Goal: Task Accomplishment & Management: Manage account settings

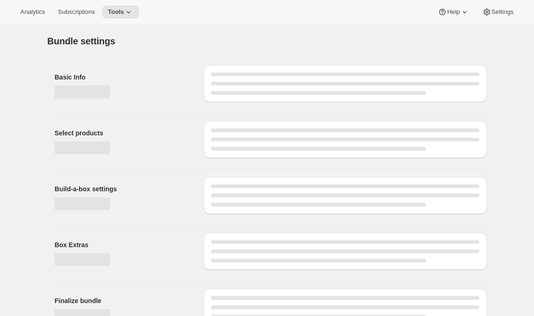
type input "Build a Bundle Pouches 24 Pack"
checkbox input "true"
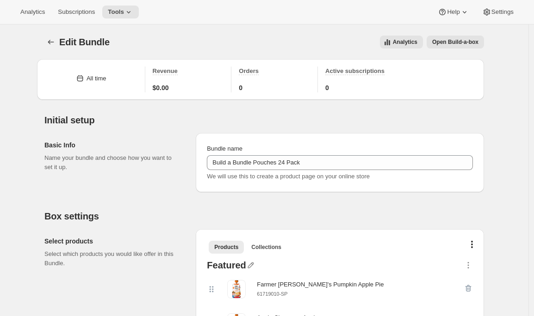
click at [447, 37] on button "Open Build-a-box" at bounding box center [454, 42] width 57 height 13
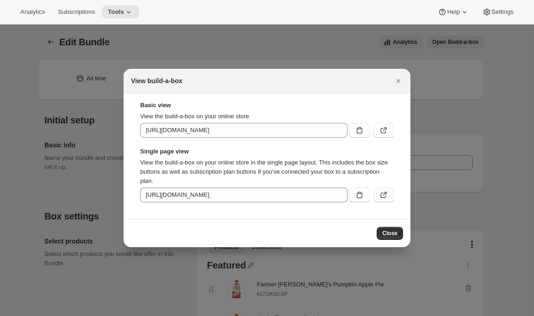
click at [384, 198] on icon ":r3l:" at bounding box center [383, 194] width 9 height 9
click at [400, 80] on icon "Close" at bounding box center [397, 80] width 9 height 9
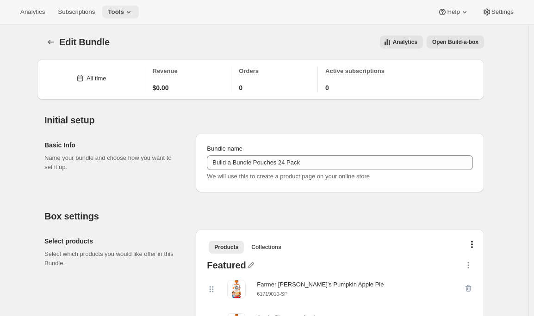
click at [119, 11] on span "Tools" at bounding box center [116, 11] width 16 height 7
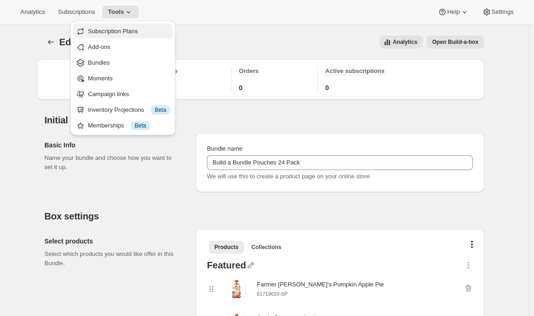
click at [119, 30] on span "Subscription Plans" at bounding box center [113, 31] width 50 height 7
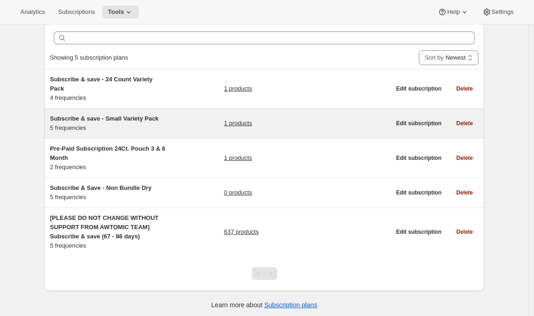
scroll to position [40, 0]
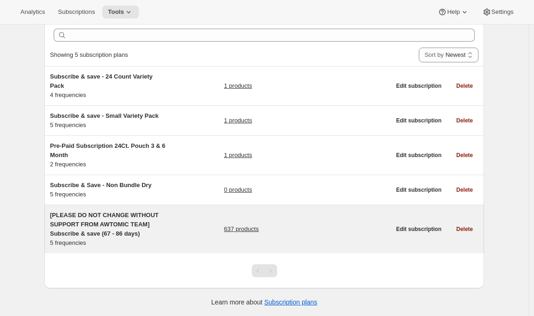
click at [83, 233] on span "[PLEASE DO NOT CHANGE WITHOUT SUPPORT FROM AWTOMIC TEAM] Subscribe & save (67 -…" at bounding box center [104, 224] width 109 height 25
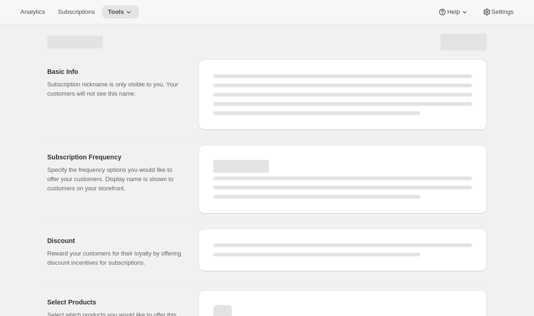
select select "WEEK"
select select "MONTH"
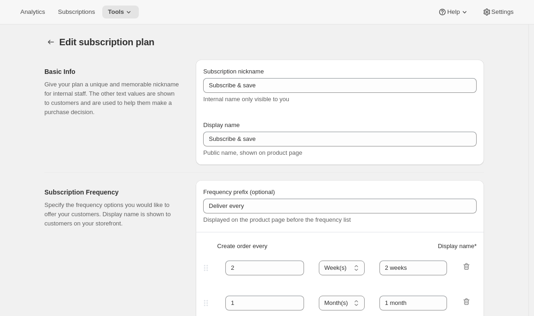
type input "[PLEASE DO NOT CHANGE WITHOUT SUPPORT FROM AWTOMIC TEAM] Subscribe & save (67 -…"
type input "Subscribe & Save"
type input "4"
type input "4 weeks"
select select "WEEK"
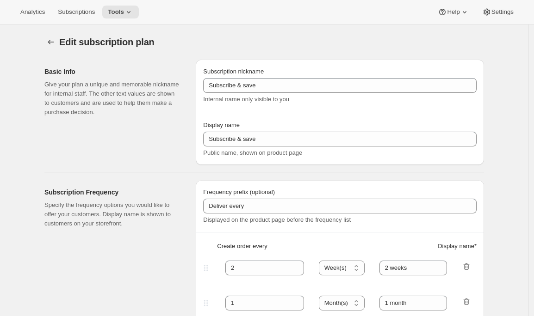
type input "1 week"
select select "WEEK"
click at [50, 46] on icon "Subscription plans" at bounding box center [50, 41] width 9 height 9
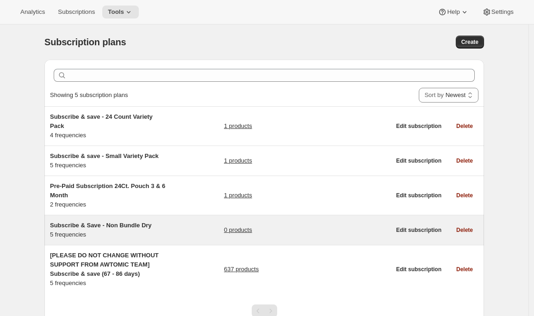
click at [114, 221] on div "Subscribe & Save - Non Bundle Dry 5 frequencies 0 products Edit subscription De…" at bounding box center [263, 230] width 439 height 30
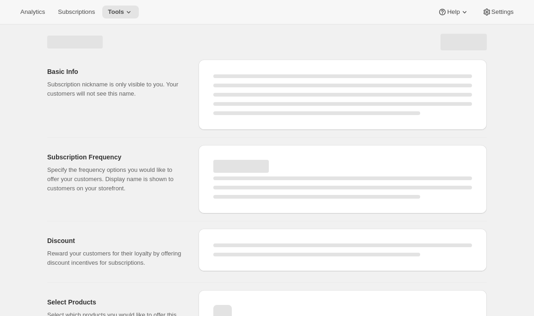
select select "WEEK"
select select "MONTH"
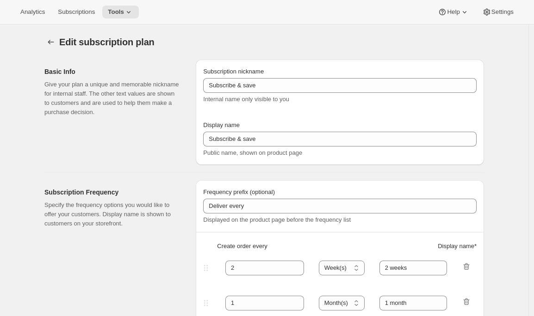
type input "Subscribe & Save - Non Bundle Dry"
type input "Subscribe & Save 10%"
type input "4"
type input "4 weeks"
select select "WEEK"
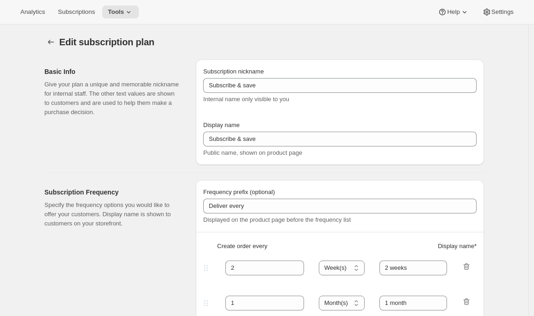
type input "1 week"
type input "10"
select select "WEEK"
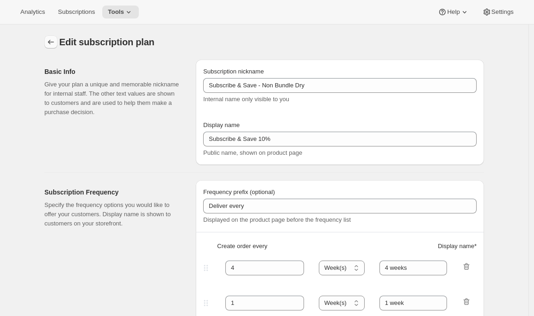
click at [49, 38] on icon "Subscription plans" at bounding box center [50, 41] width 9 height 9
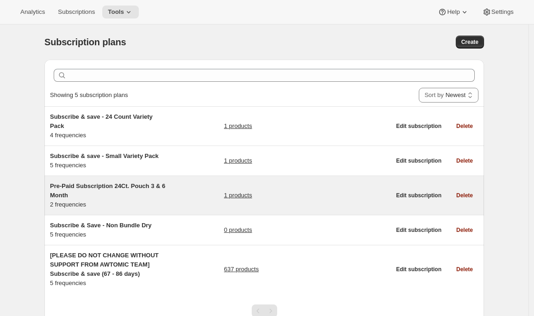
click at [89, 191] on h5 "Pre-Paid Subscription 24Ct. Pouch 3 & 6 Month" at bounding box center [108, 191] width 116 height 18
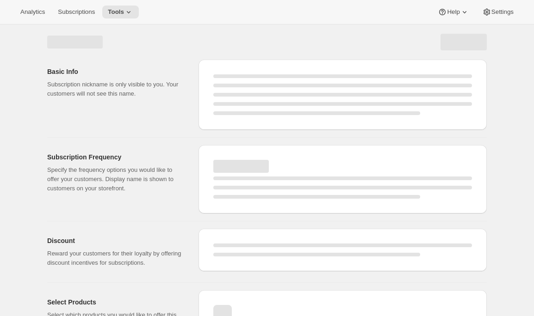
select select "WEEK"
select select "MONTH"
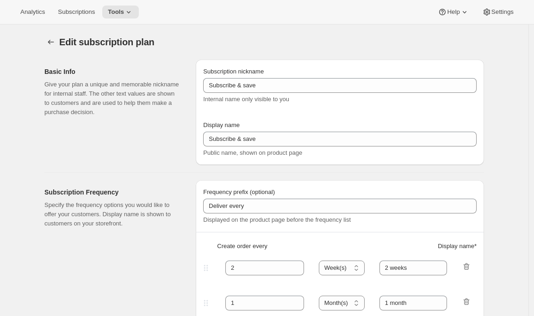
type input "Pre-Paid Subscription 24Ct. Pouch 3 & 6 Month"
type input "Give the Gift of a Pre-Paid Subscription"
select select "MONTH"
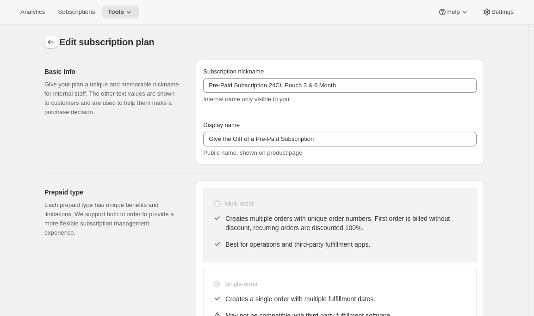
click at [50, 46] on icon "Subscription plans" at bounding box center [50, 41] width 9 height 9
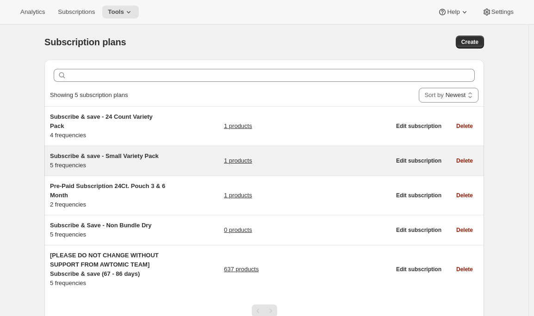
click at [113, 173] on div "Subscribe & save - Small Variety Pack 5 frequencies 1 products Edit subscriptio…" at bounding box center [263, 161] width 439 height 30
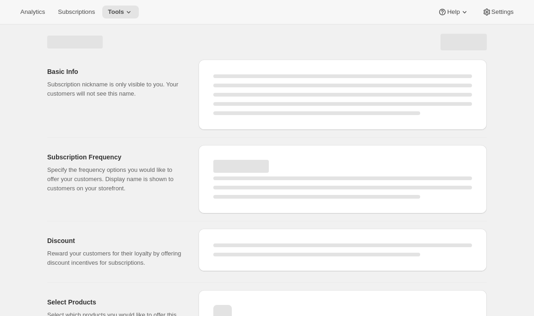
select select "WEEK"
select select "MONTH"
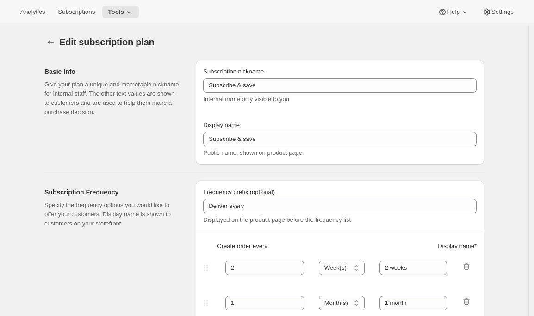
type input "Subscribe & save - Small Variety Pack"
type input "1 week"
type input "10"
select select "WEEK"
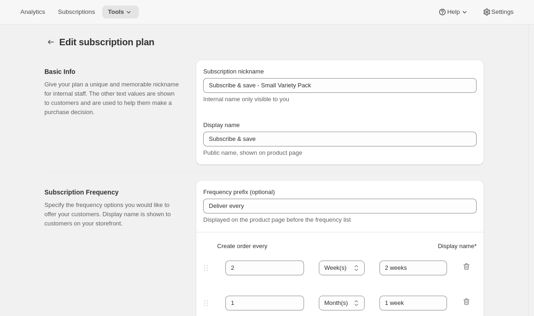
select select "WEEK"
click at [48, 47] on button "Subscription plans" at bounding box center [50, 42] width 13 height 13
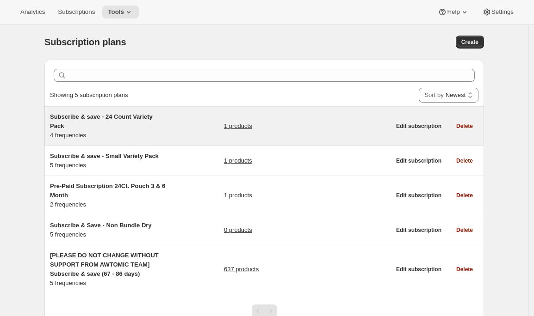
click at [92, 133] on div "Subscribe & save - 24 Count Variety Pack 4 frequencies" at bounding box center [108, 126] width 116 height 28
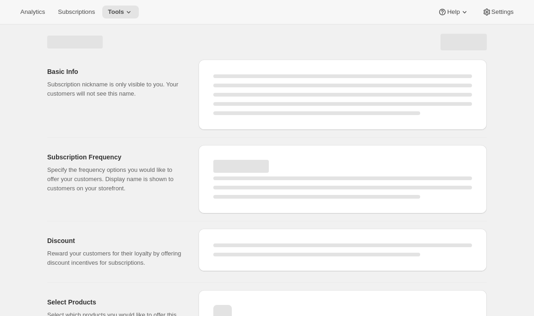
select select "WEEK"
select select "MONTH"
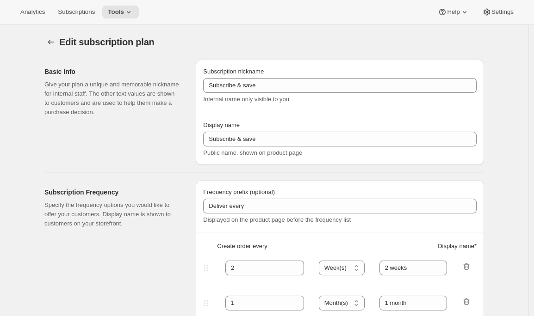
select select "WEEK"
type input "Subscribe & save - 24 Count Variety Pack"
type input "4"
type input "4 weeks"
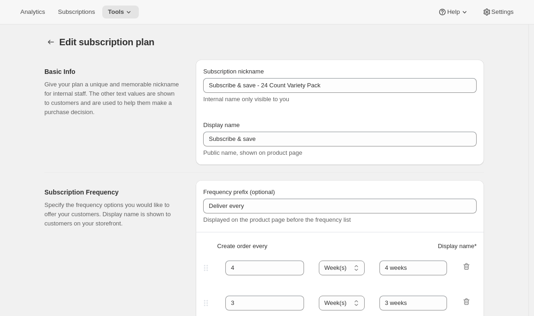
type input "3"
type input "3 weeks"
type input "11"
click at [50, 39] on icon "Subscription plans" at bounding box center [50, 41] width 9 height 9
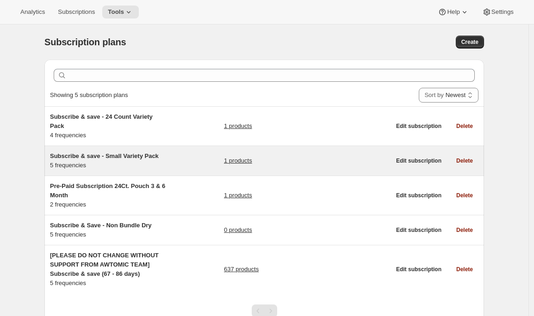
scroll to position [40, 0]
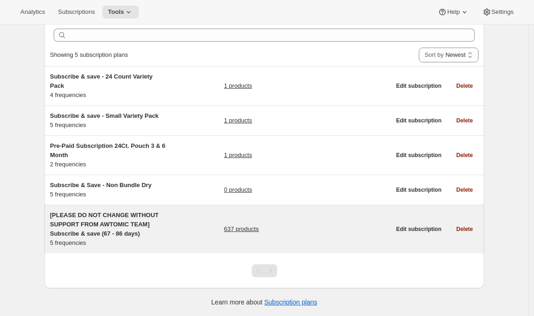
click at [68, 217] on span "[PLEASE DO NOT CHANGE WITHOUT SUPPORT FROM AWTOMIC TEAM] Subscribe & save (67 -…" at bounding box center [104, 224] width 109 height 25
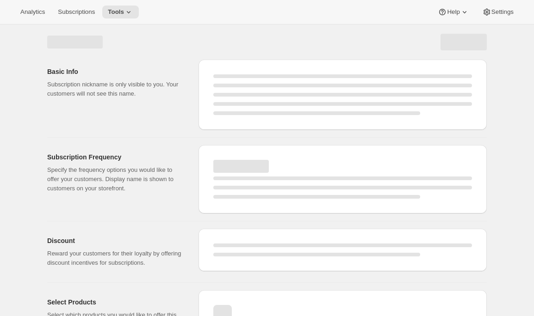
select select "WEEK"
select select "MONTH"
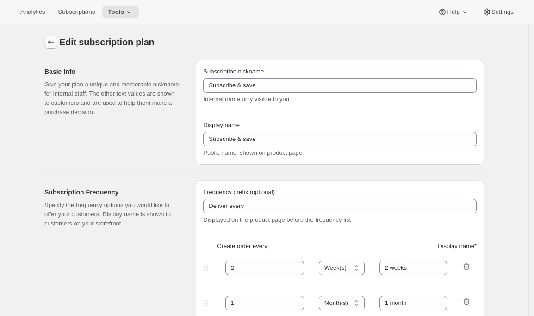
type input "[PLEASE DO NOT CHANGE WITHOUT SUPPORT FROM AWTOMIC TEAM] Subscribe & save (67 -…"
type input "Subscribe & Save"
type input "4"
type input "4 weeks"
type input "1 week"
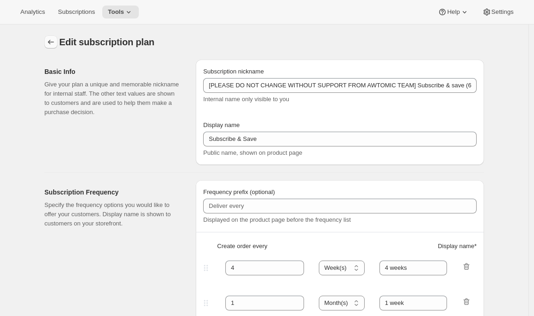
select select "WEEK"
click at [55, 43] on icon "Subscription plans" at bounding box center [50, 41] width 9 height 9
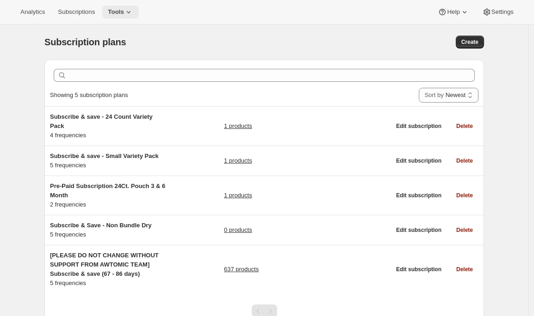
click at [131, 17] on button "Tools" at bounding box center [120, 12] width 37 height 13
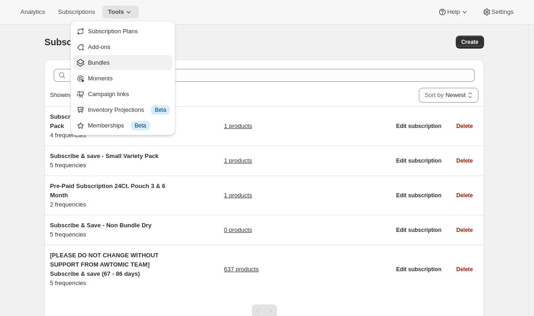
click at [117, 67] on span "Bundles" at bounding box center [129, 62] width 82 height 9
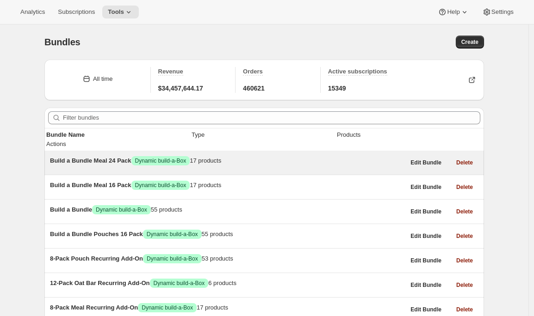
click at [126, 166] on div "Build a Bundle Meal 24 Pack Success Dynamic build-a-Box 17 products" at bounding box center [227, 160] width 355 height 9
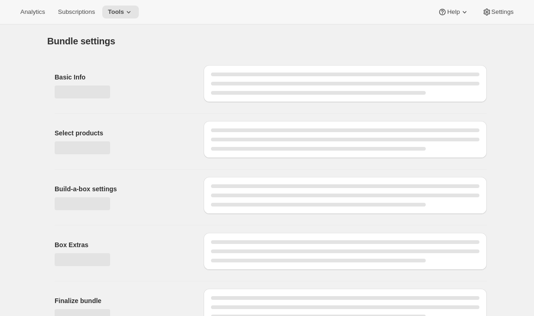
type input "Build a Bundle Meal 24 Pack"
checkbox input "true"
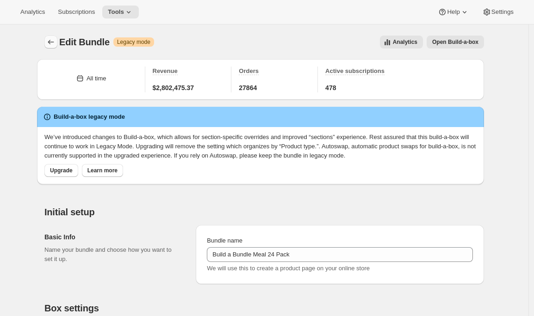
click at [55, 41] on icon "Bundles" at bounding box center [50, 41] width 9 height 9
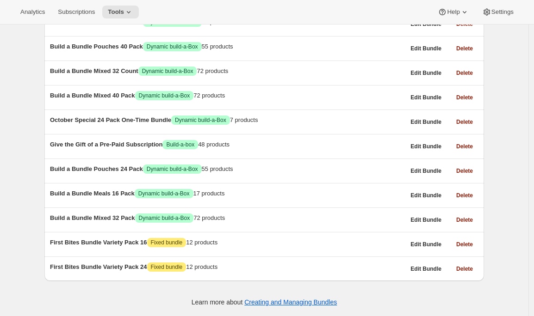
scroll to position [548, 0]
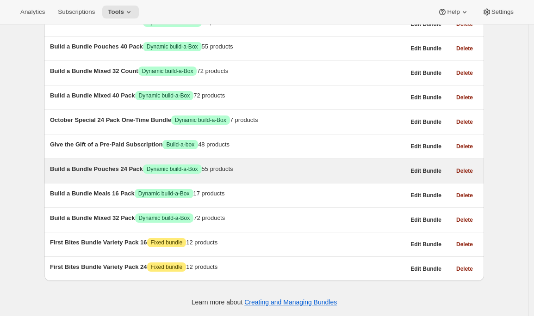
click at [77, 166] on span "Build a Bundle Pouches 24 Pack" at bounding box center [96, 169] width 93 height 7
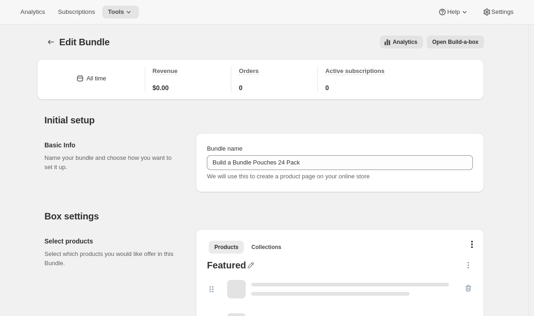
type input "Build a Bundle Pouches 24 Pack"
checkbox input "true"
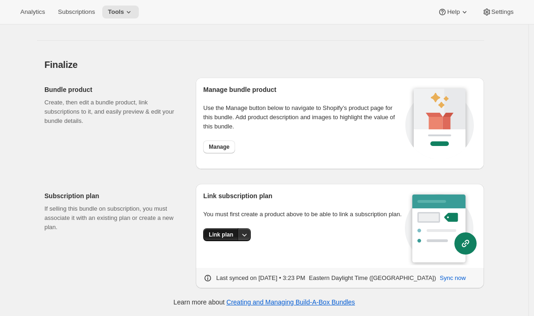
scroll to position [3203, 0]
click at [211, 239] on span "Link plan" at bounding box center [221, 234] width 25 height 7
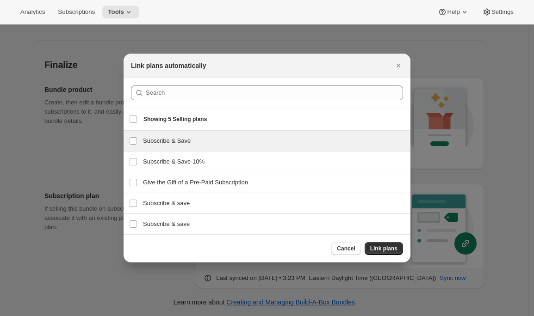
click at [167, 143] on h3 "Subscribe & Save" at bounding box center [274, 140] width 262 height 9
click at [175, 143] on h3 "Subscribe & Save" at bounding box center [274, 140] width 262 height 9
click at [133, 141] on input "Subscribe & Save" at bounding box center [132, 140] width 7 height 7
checkbox input "false"
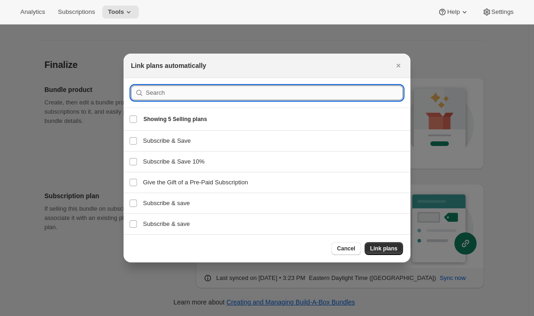
click at [161, 94] on input ":rir:" at bounding box center [274, 93] width 257 height 15
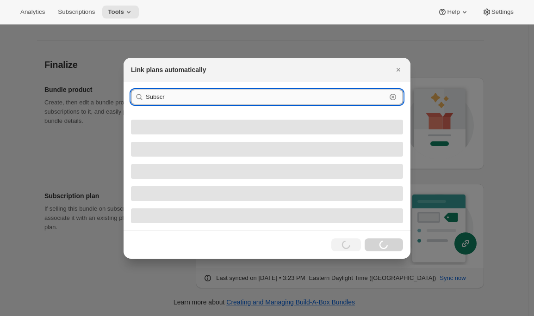
scroll to position [3221, 0]
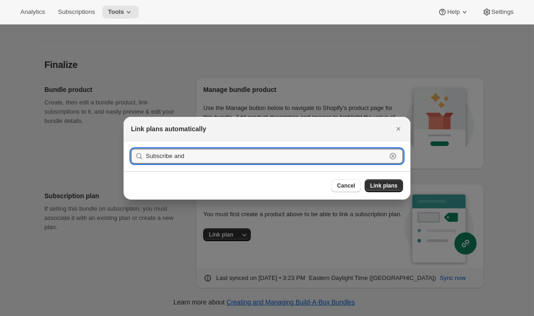
type input "Subscribe and"
click at [389, 155] on icon ":rir:" at bounding box center [392, 156] width 9 height 9
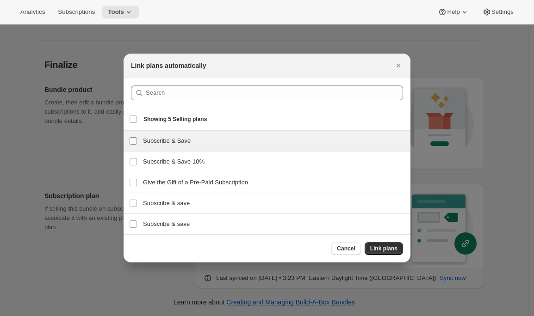
click at [135, 139] on input "Subscribe & Save" at bounding box center [132, 140] width 7 height 7
checkbox input "true"
click at [391, 247] on span "Link plans" at bounding box center [383, 248] width 27 height 7
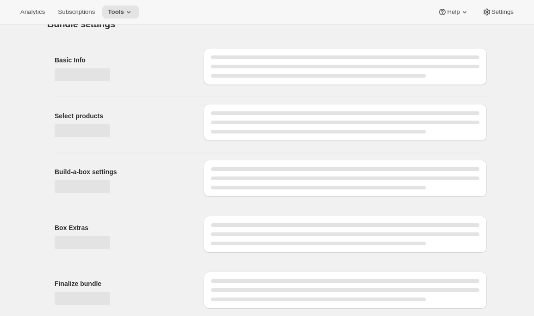
scroll to position [0, 0]
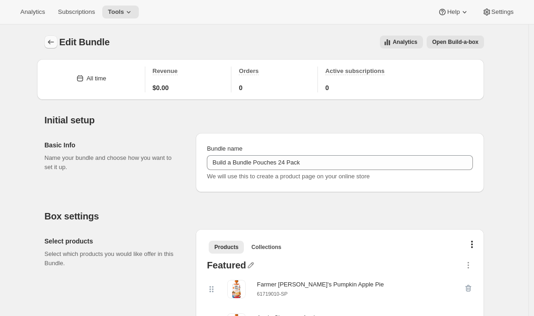
click at [52, 41] on icon "Bundles" at bounding box center [50, 41] width 9 height 9
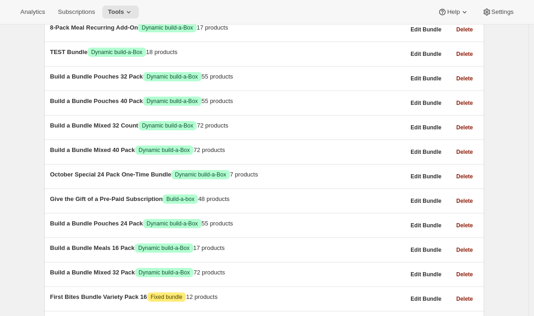
scroll to position [567, 0]
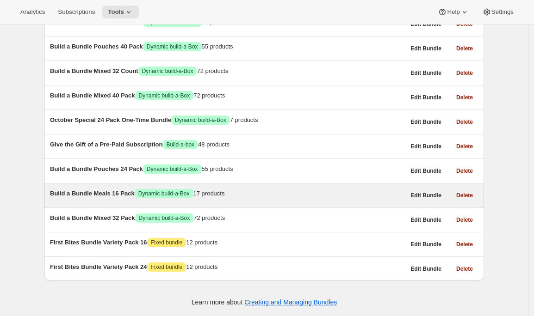
click at [112, 189] on div "Build a Bundle Meals 16 Pack Success Dynamic build-a-Box 17 products" at bounding box center [227, 193] width 355 height 9
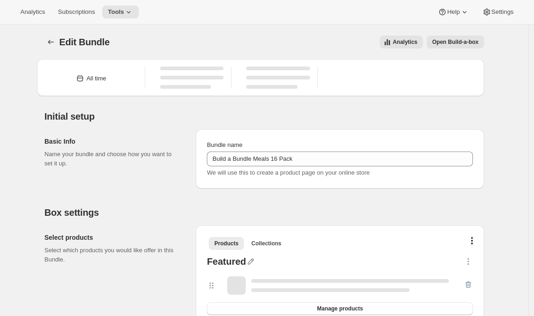
type input "Build a Bundle Meals 16 Pack"
checkbox input "true"
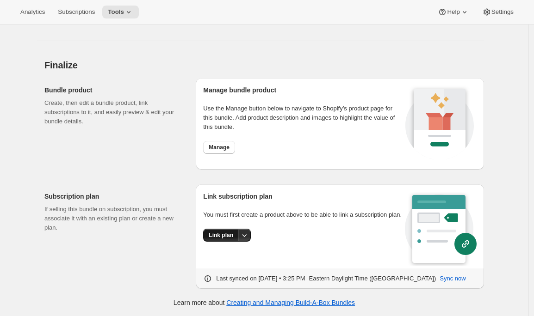
scroll to position [1775, 0]
click at [226, 239] on span "Link plan" at bounding box center [221, 234] width 25 height 7
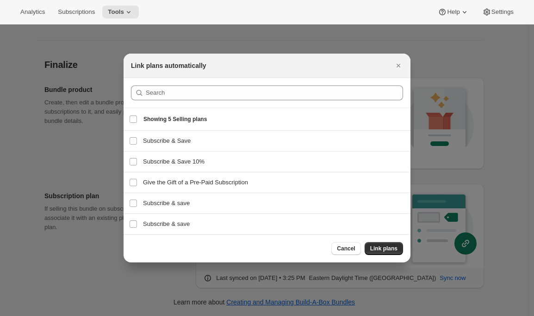
scroll to position [0, 0]
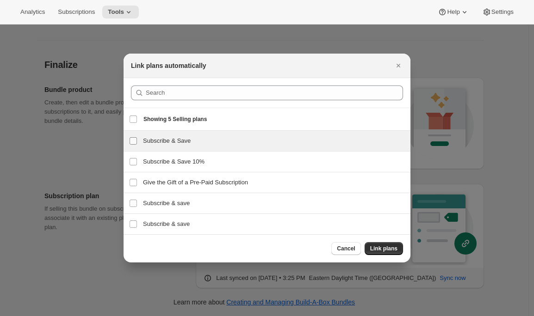
click at [134, 139] on input "Subscribe & Save" at bounding box center [132, 140] width 7 height 7
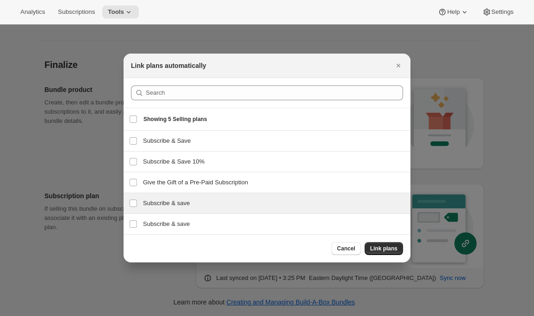
scroll to position [1779, 0]
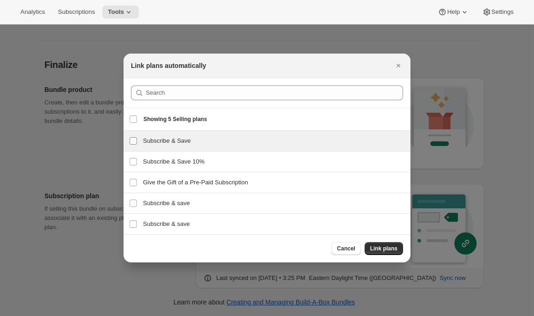
click at [135, 142] on input "Subscribe & Save" at bounding box center [132, 140] width 7 height 7
checkbox input "true"
click at [384, 249] on span "Link plans" at bounding box center [383, 248] width 27 height 7
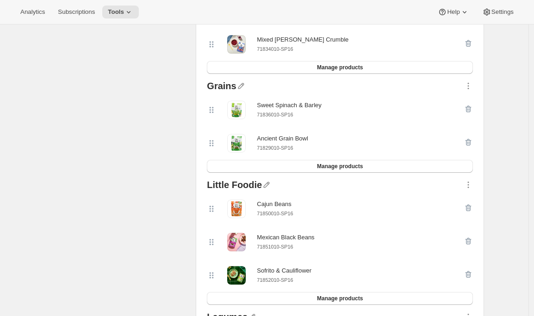
scroll to position [0, 0]
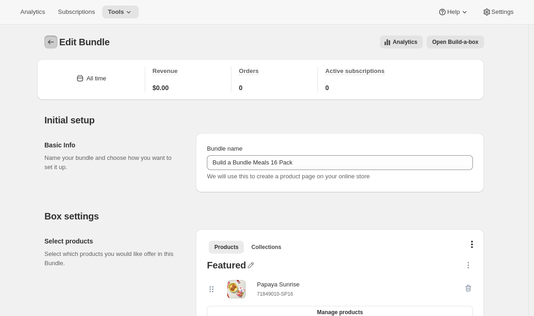
click at [53, 40] on icon "Bundles" at bounding box center [51, 42] width 6 height 5
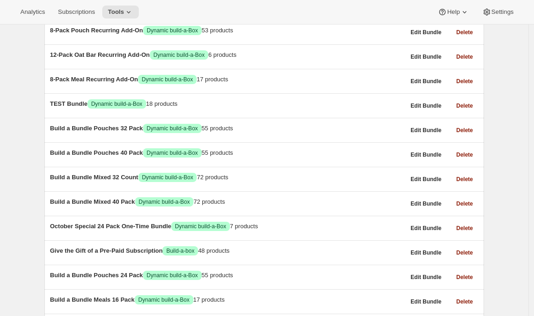
scroll to position [567, 0]
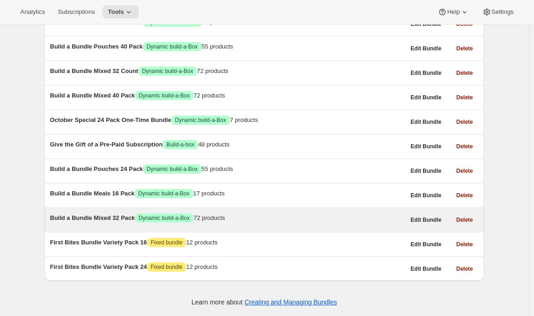
click at [102, 214] on div "Build a Bundle Mixed 32 Pack Success Dynamic build-a-Box 72 products" at bounding box center [227, 218] width 355 height 9
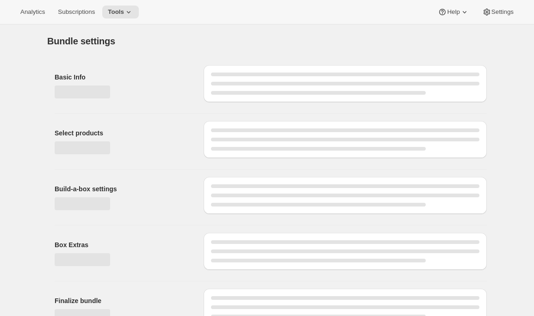
type input "Build a Bundle Mixed 32 Pack"
checkbox input "true"
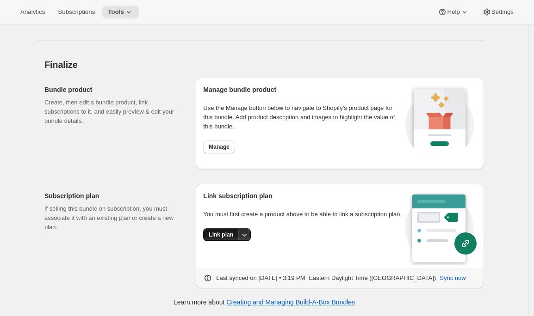
scroll to position [3768, 0]
click at [211, 239] on span "Link plan" at bounding box center [221, 234] width 25 height 7
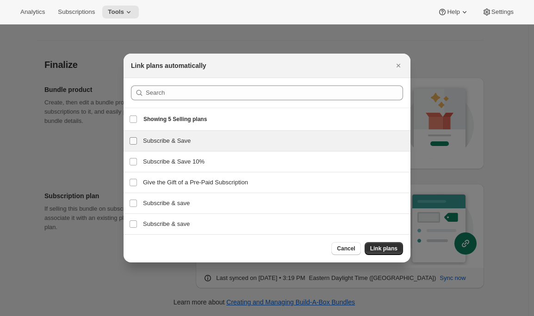
click at [132, 140] on input "Subscribe & Save" at bounding box center [132, 140] width 7 height 7
click at [134, 145] on span ":rsd:" at bounding box center [133, 141] width 8 height 8
click at [134, 145] on input "Subscribe & Save" at bounding box center [132, 140] width 7 height 7
click at [136, 141] on input "Subscribe & Save" at bounding box center [132, 140] width 7 height 7
click at [129, 139] on input "Subscribe & Save" at bounding box center [132, 140] width 7 height 7
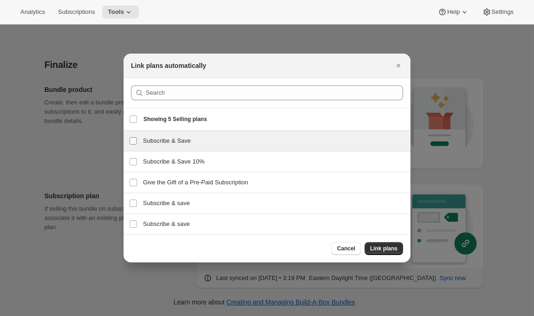
click at [131, 141] on input "Subscribe & Save" at bounding box center [132, 140] width 7 height 7
checkbox input "false"
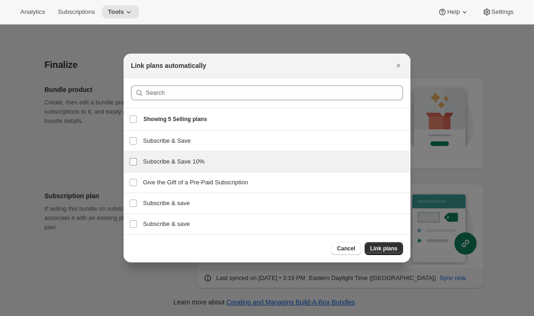
click at [130, 160] on input "Subscribe & Save 10%" at bounding box center [132, 161] width 7 height 7
checkbox input "false"
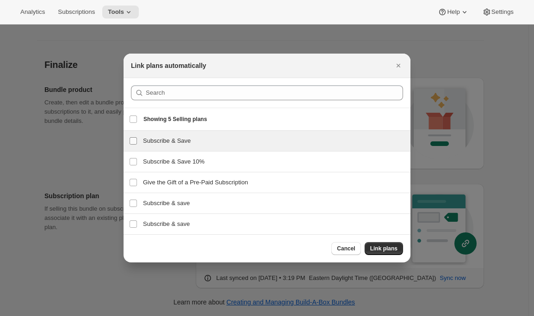
click at [133, 141] on input "Subscribe & Save" at bounding box center [132, 140] width 7 height 7
checkbox input "false"
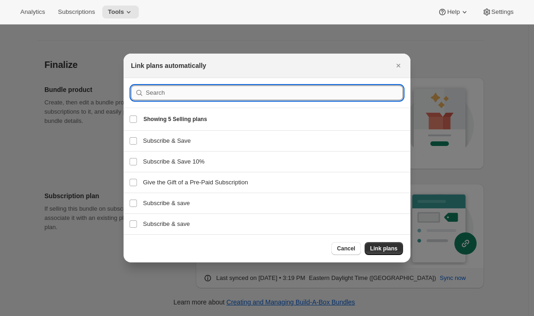
click at [157, 98] on input ":rsd:" at bounding box center [274, 93] width 257 height 15
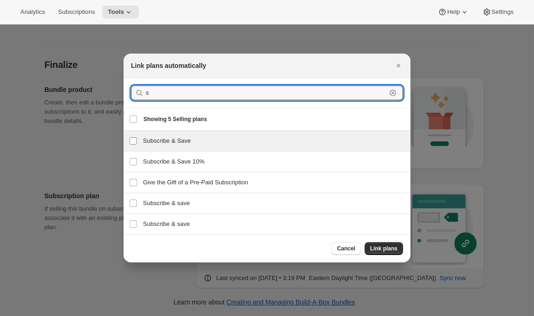
type input "s"
click at [133, 143] on input "Subscribe & Save" at bounding box center [132, 140] width 7 height 7
checkbox input "true"
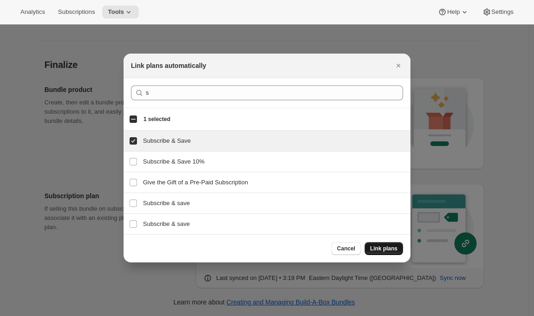
click at [389, 247] on span "Link plans" at bounding box center [383, 248] width 27 height 7
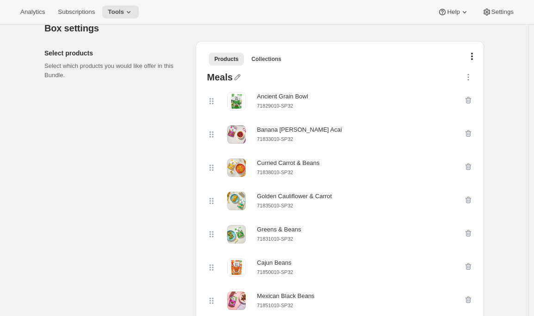
scroll to position [0, 0]
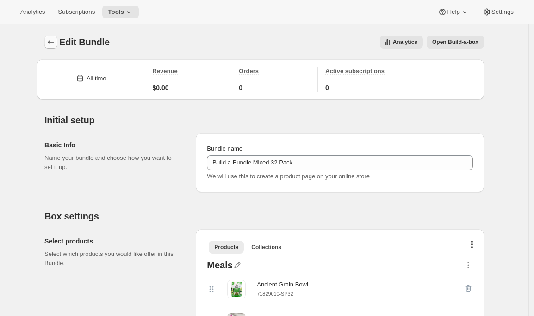
click at [53, 40] on icon "Bundles" at bounding box center [50, 41] width 9 height 9
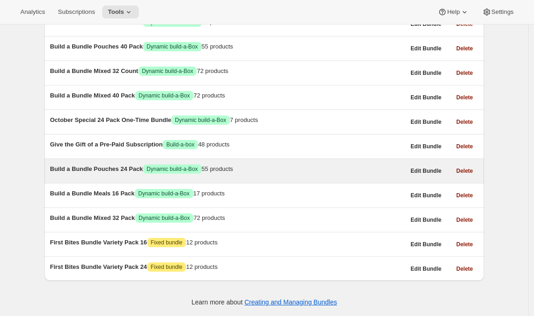
scroll to position [559, 0]
click at [109, 165] on div "Build a Bundle Pouches 24 Pack Success Dynamic build-a-Box 55 products" at bounding box center [227, 169] width 355 height 9
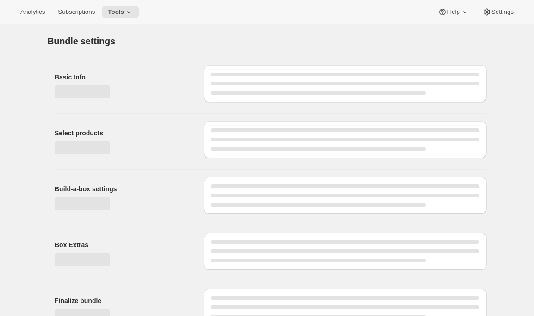
type input "Build a Bundle Pouches 24 Pack"
checkbox input "true"
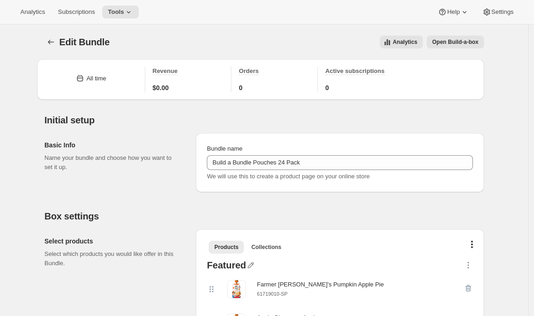
click at [440, 42] on span "Open Build-a-box" at bounding box center [455, 41] width 46 height 7
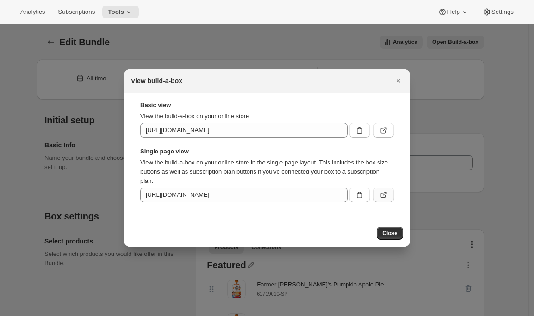
click at [383, 198] on icon ":r14c:" at bounding box center [383, 194] width 9 height 9
click at [399, 80] on icon "Close" at bounding box center [397, 80] width 9 height 9
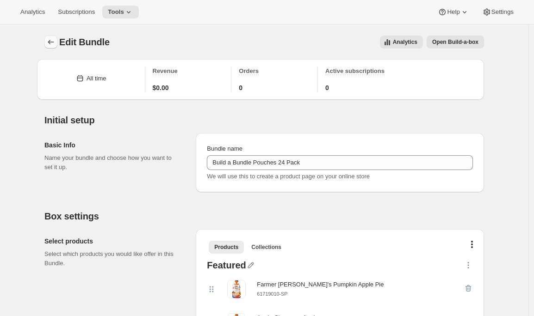
click at [52, 40] on icon "Bundles" at bounding box center [50, 41] width 9 height 9
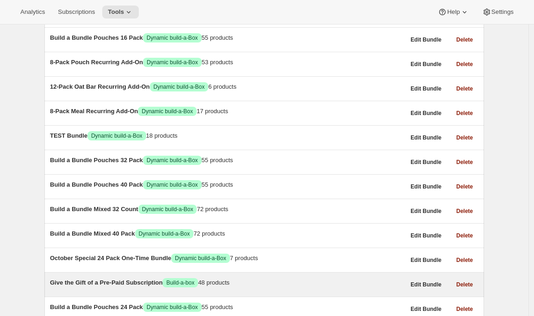
scroll to position [567, 0]
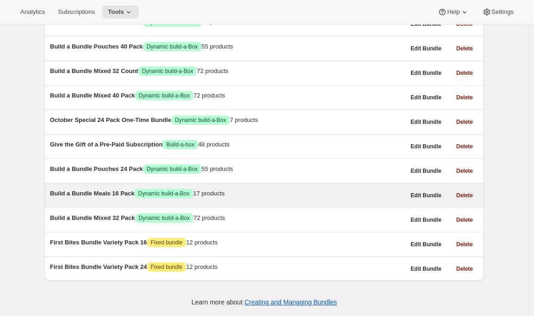
click at [103, 189] on div "Build a Bundle Meals 16 Pack Success Dynamic build-a-Box 17 products" at bounding box center [227, 193] width 355 height 9
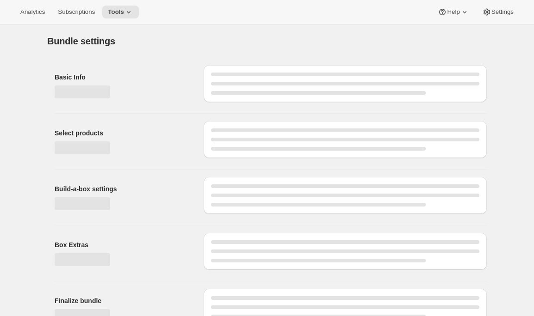
type input "Build a Bundle Meals 16 Pack"
checkbox input "true"
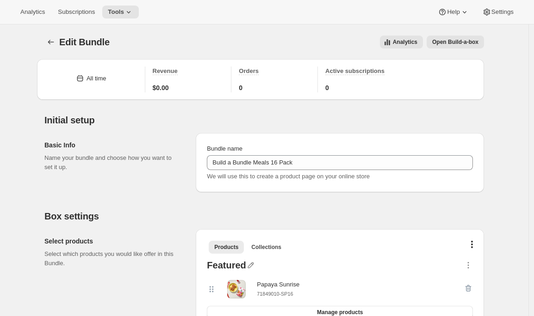
click at [440, 43] on span "Open Build-a-box" at bounding box center [455, 41] width 46 height 7
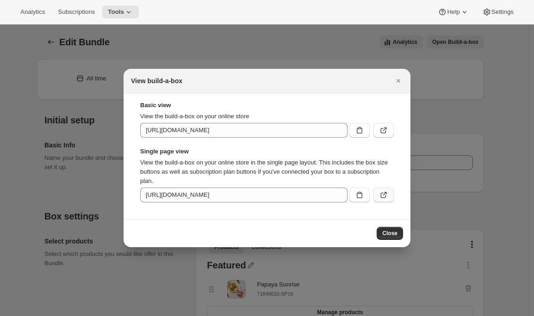
click at [386, 200] on button ":r17t:" at bounding box center [383, 195] width 20 height 15
click at [397, 80] on icon "Close" at bounding box center [397, 80] width 9 height 9
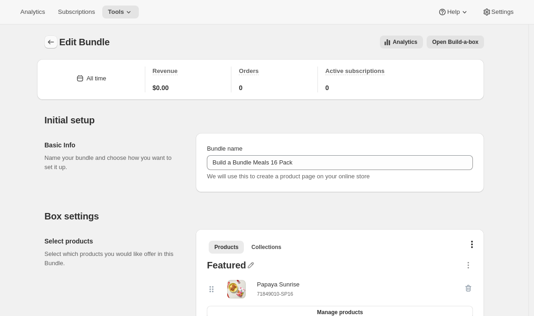
click at [52, 44] on icon "Bundles" at bounding box center [51, 42] width 6 height 5
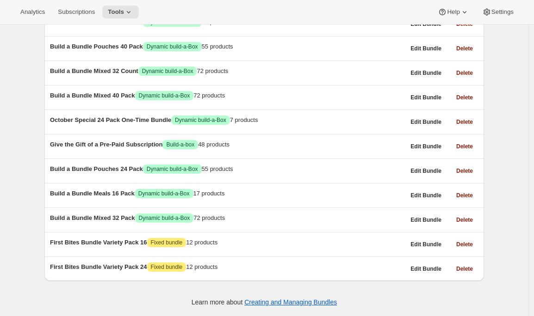
scroll to position [567, 0]
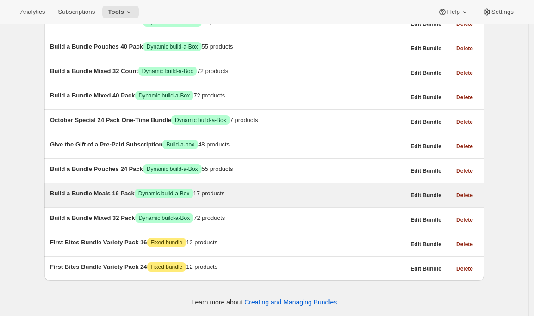
click at [95, 190] on span "Build a Bundle Meals 16 Pack" at bounding box center [92, 193] width 85 height 7
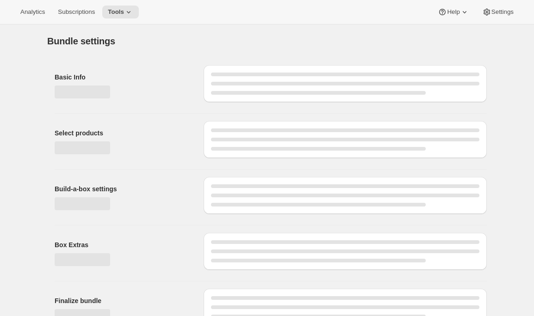
type input "Build a Bundle Meals 16 Pack"
checkbox input "true"
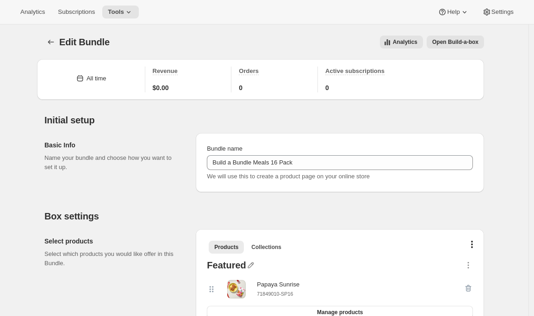
click at [465, 38] on button "Open Build-a-box" at bounding box center [454, 42] width 57 height 13
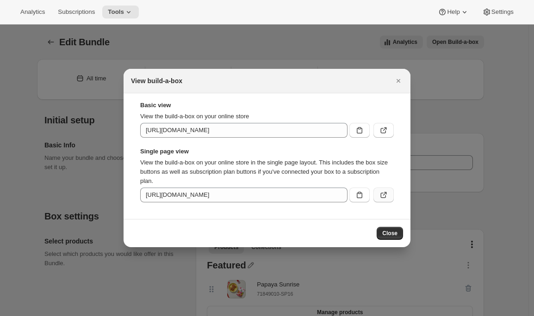
click at [382, 196] on icon ":r1be:" at bounding box center [383, 194] width 9 height 9
click at [398, 82] on icon "Close" at bounding box center [397, 80] width 9 height 9
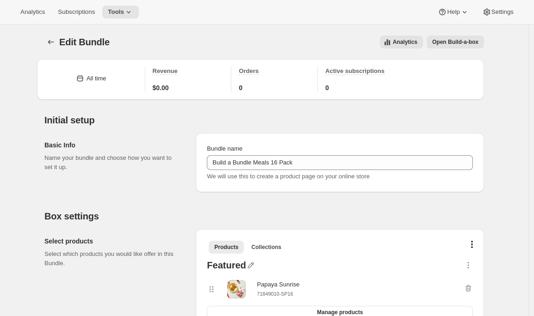
click at [441, 39] on span "Open Build-a-box" at bounding box center [455, 41] width 46 height 7
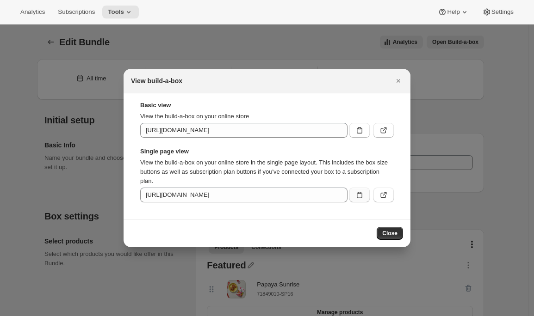
click at [359, 194] on icon ":r1be:" at bounding box center [359, 194] width 9 height 9
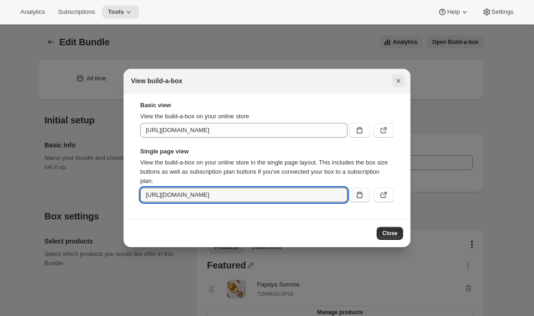
click at [396, 79] on icon "Close" at bounding box center [397, 80] width 9 height 9
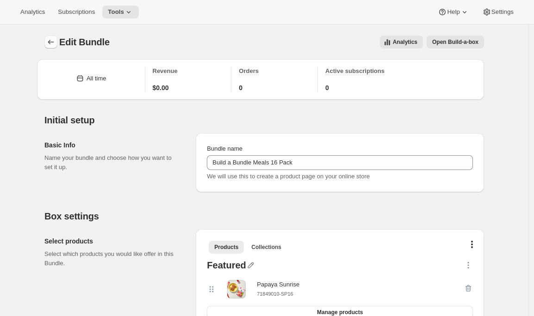
click at [52, 43] on icon "Bundles" at bounding box center [50, 41] width 9 height 9
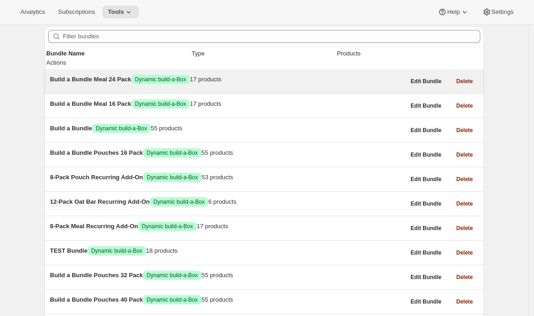
scroll to position [75, 0]
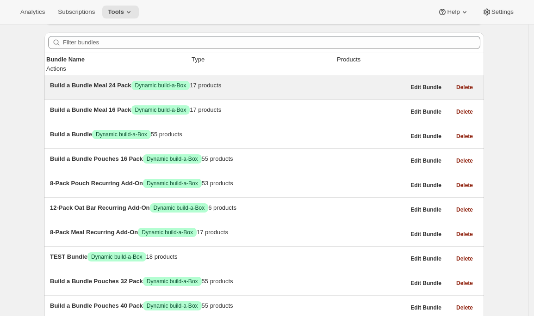
click at [86, 90] on div "Build a Bundle Meal 24 Pack Success Dynamic build-a-Box 17 products" at bounding box center [227, 85] width 355 height 9
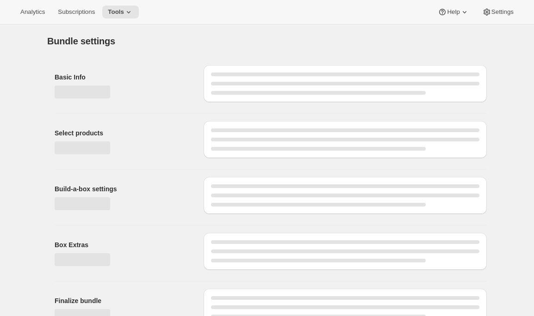
type input "Build a Bundle Meal 24 Pack"
checkbox input "true"
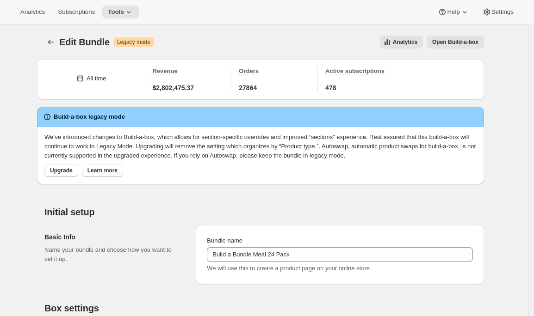
click at [464, 42] on span "Open Build-a-box" at bounding box center [455, 41] width 46 height 7
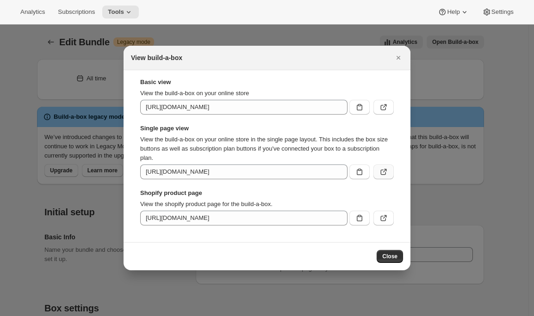
click at [381, 173] on icon ":r1ec:" at bounding box center [383, 171] width 9 height 9
click at [400, 54] on icon "Close" at bounding box center [397, 57] width 9 height 9
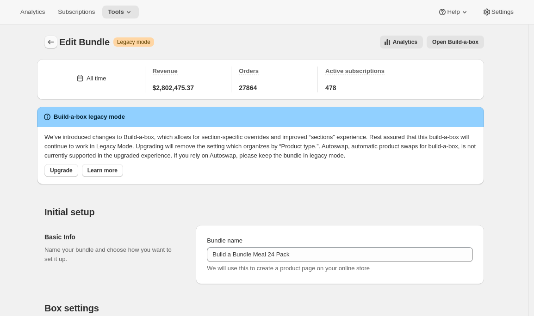
click at [47, 40] on button "Bundles" at bounding box center [50, 42] width 13 height 13
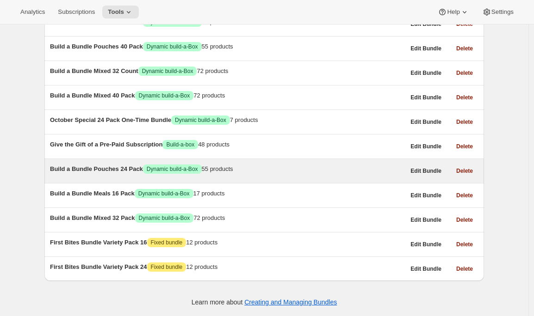
scroll to position [564, 0]
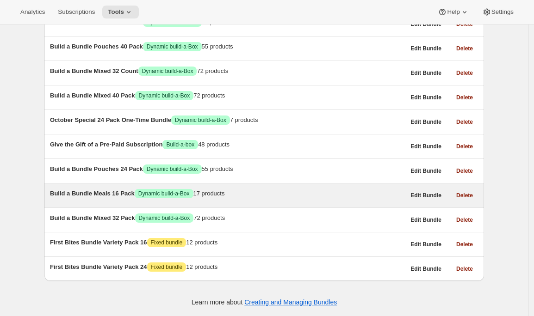
click at [105, 190] on span "Build a Bundle Meals 16 Pack" at bounding box center [92, 193] width 85 height 7
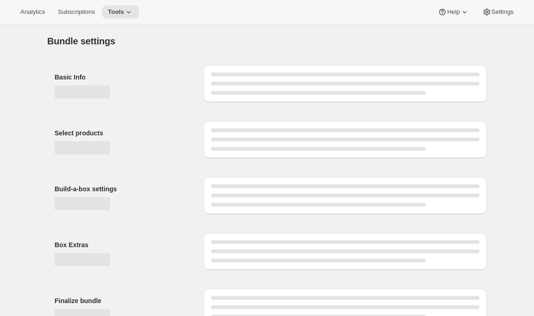
type input "Build a Bundle Meals 16 Pack"
checkbox input "true"
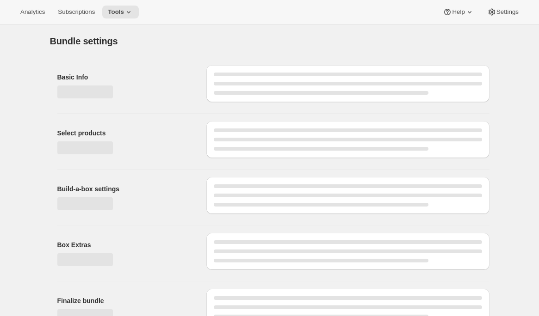
type input "Build a Bundle Meals 16 Pack"
checkbox input "true"
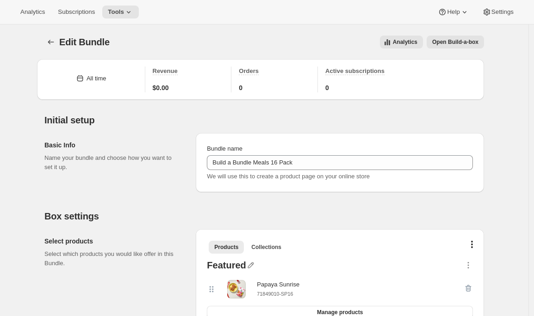
click at [456, 44] on span "Open Build-a-box" at bounding box center [455, 41] width 46 height 7
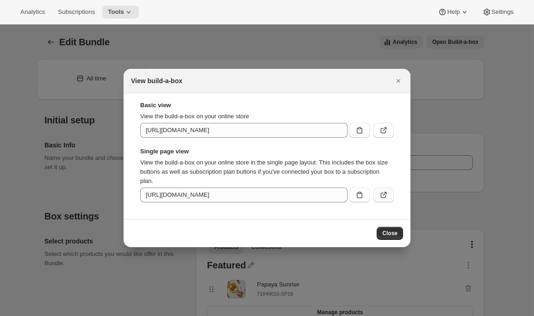
click at [381, 198] on icon ":r37:" at bounding box center [384, 196] width 6 height 6
click at [398, 82] on icon "Close" at bounding box center [397, 80] width 9 height 9
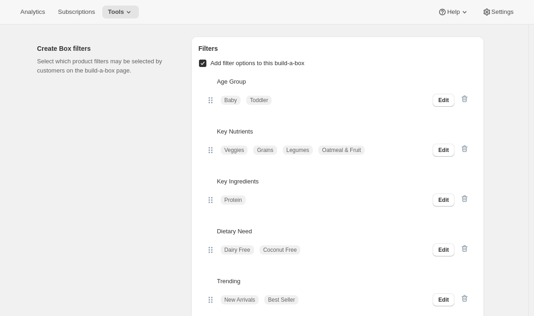
scroll to position [1779, 0]
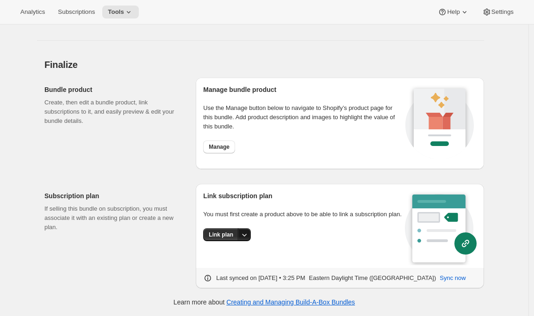
click at [248, 239] on icon "More actions" at bounding box center [243, 234] width 9 height 9
click at [232, 264] on span "Link plan" at bounding box center [226, 268] width 44 height 9
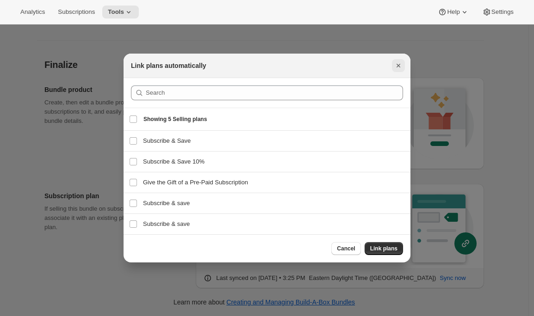
click at [402, 61] on icon "Close" at bounding box center [397, 65] width 9 height 9
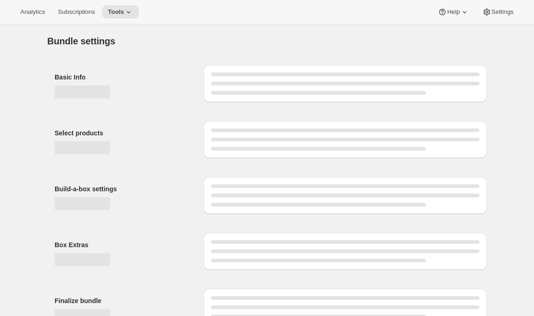
type input "Build a Bundle Mixed 32 Pack"
checkbox input "true"
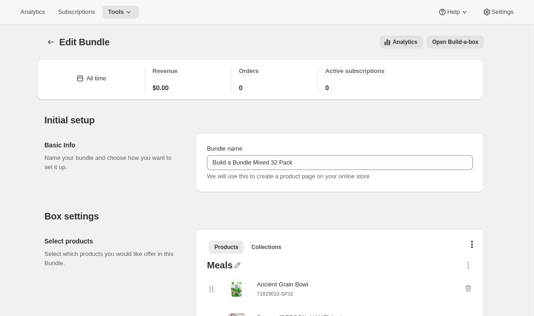
click at [458, 42] on span "Open Build-a-box" at bounding box center [455, 41] width 46 height 7
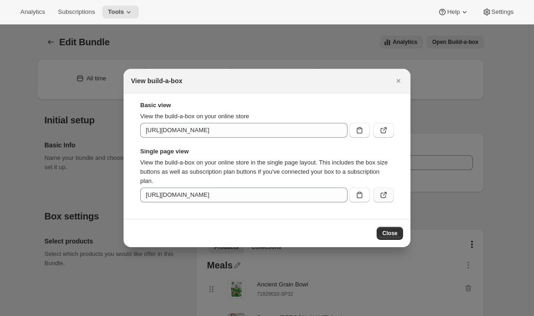
click at [383, 192] on icon ":r3r:" at bounding box center [383, 194] width 9 height 9
click at [399, 81] on icon "Close" at bounding box center [397, 80] width 9 height 9
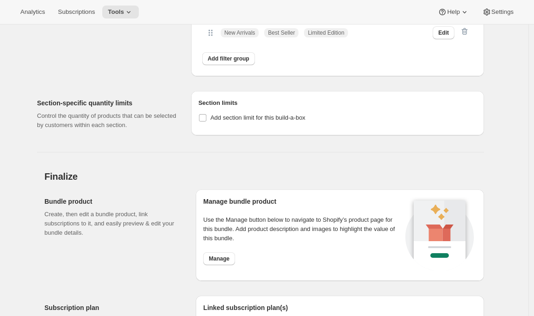
scroll to position [3803, 0]
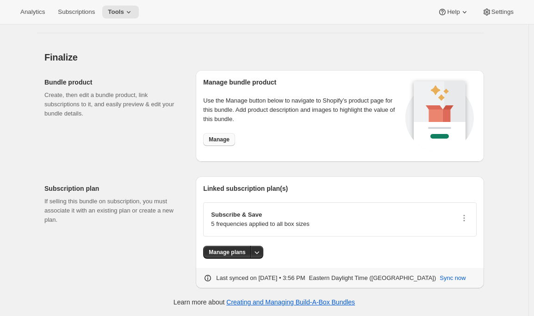
click at [227, 141] on span "Manage" at bounding box center [219, 139] width 21 height 7
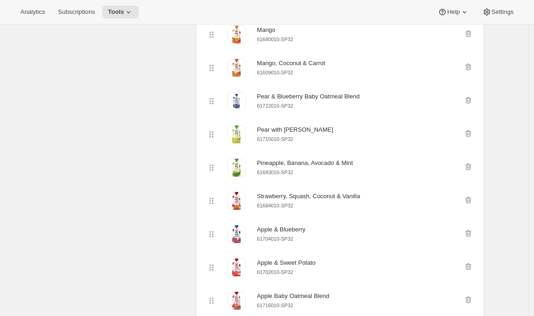
scroll to position [0, 0]
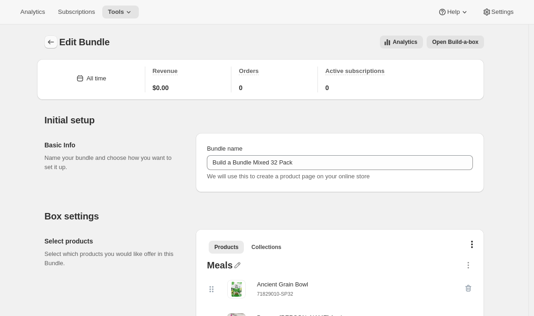
click at [48, 40] on button "Bundles" at bounding box center [50, 42] width 13 height 13
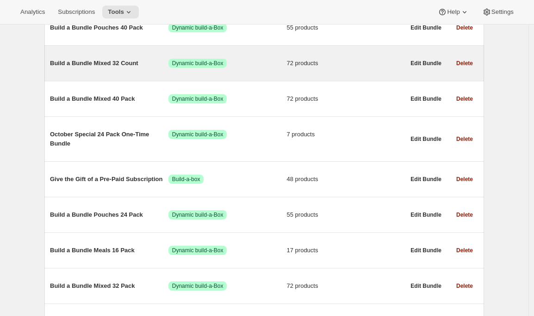
scroll to position [419, 0]
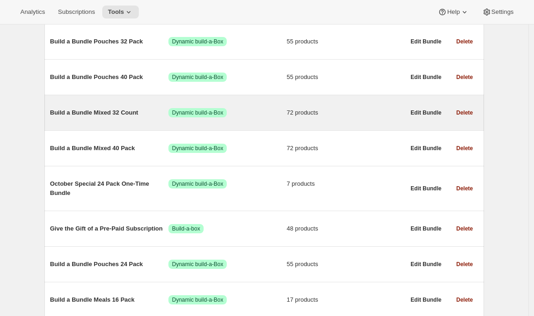
click at [122, 115] on span "Build a Bundle Mixed 32 Count" at bounding box center [109, 112] width 118 height 9
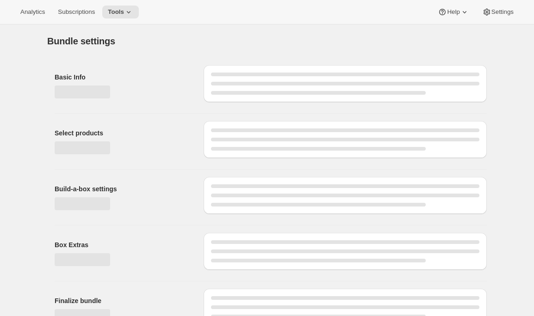
type input "Build a Bundle Mixed 32 Count"
checkbox input "true"
select select "MINIMUM"
type input "Select at least 8 meals"
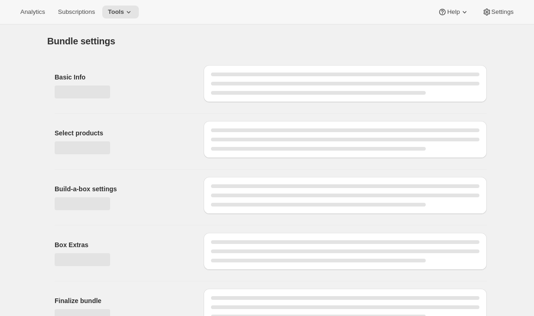
select select "gid://shopify/ProductVariant/41182055432274_6321b5ac-0d1c-4f8d-8ffe-6193e28b69b8"
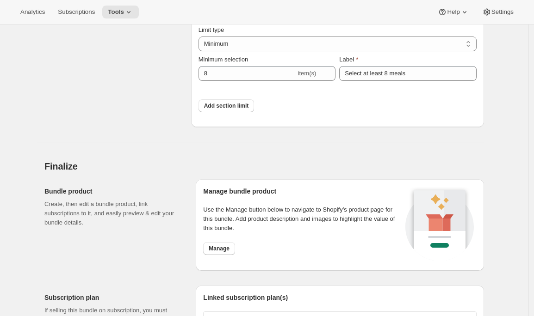
scroll to position [3933, 0]
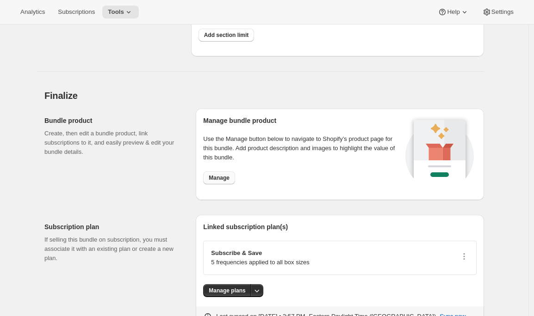
click at [215, 182] on span "Manage" at bounding box center [219, 177] width 21 height 7
